Goal: Go to known website: Go to known website

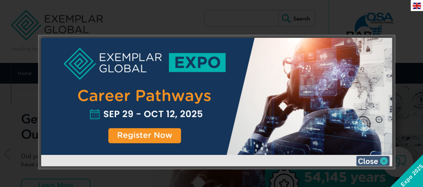
click at [365, 160] on img at bounding box center [372, 161] width 33 height 10
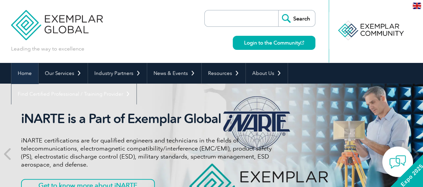
click at [24, 78] on link "Home" at bounding box center [24, 73] width 27 height 21
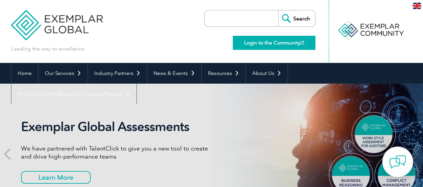
click at [285, 41] on link "Login to the Community" at bounding box center [273, 43] width 83 height 14
